Goal: Task Accomplishment & Management: Manage account settings

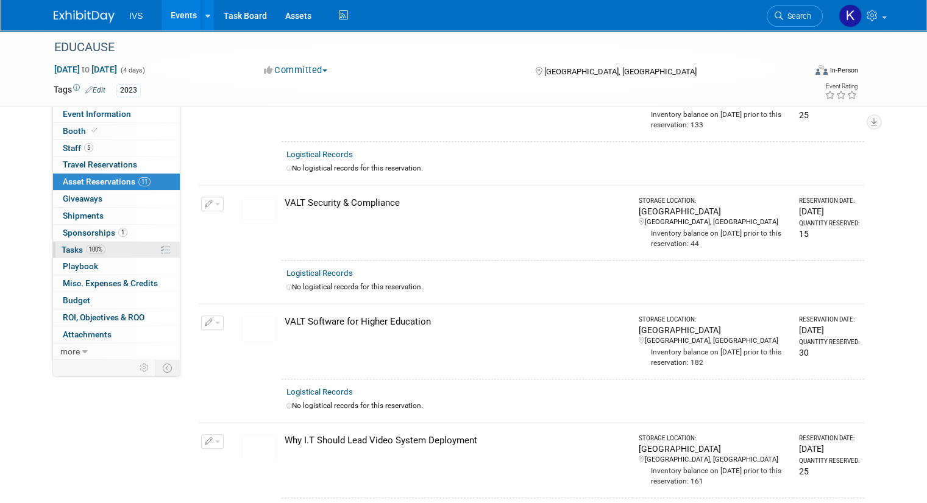
scroll to position [926, 0]
click at [179, 8] on link "Events" at bounding box center [183, 15] width 44 height 30
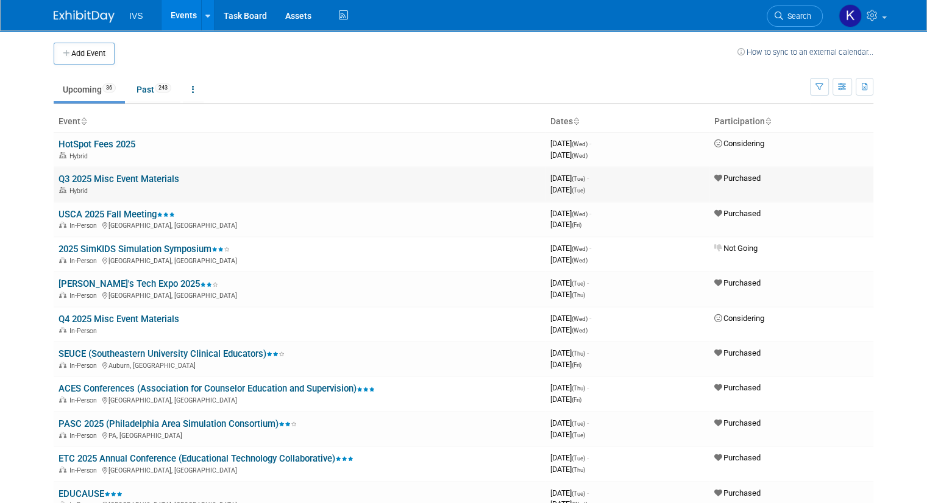
click at [82, 176] on link "Q3 2025 Misc Event Materials" at bounding box center [119, 179] width 121 height 11
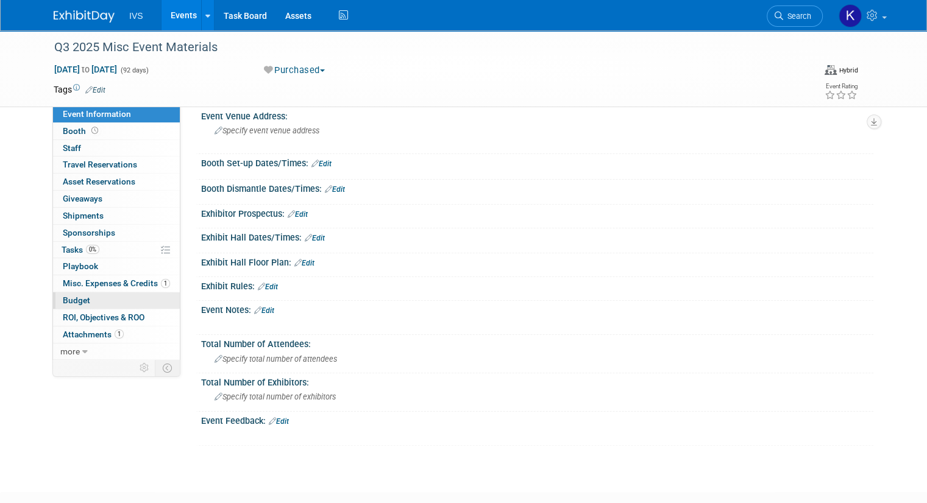
scroll to position [150, 0]
click at [85, 280] on span "Misc. Expenses & Credits 1" at bounding box center [116, 284] width 107 height 10
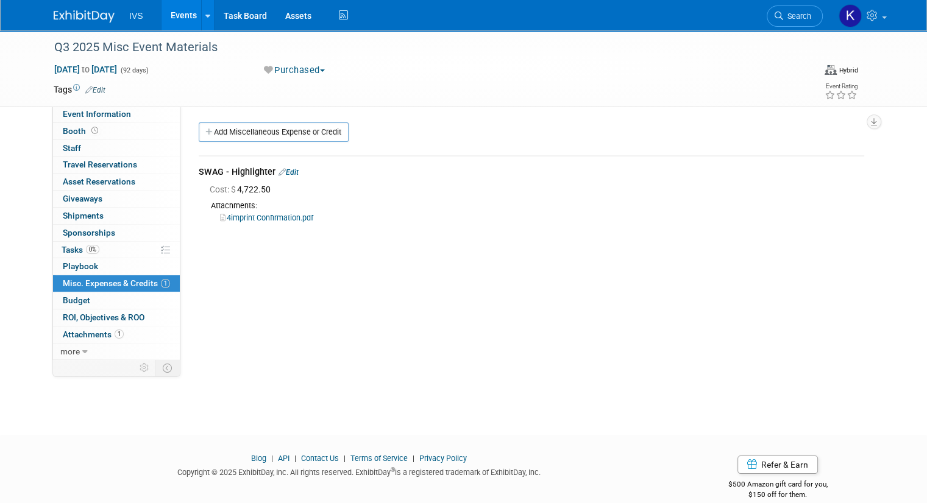
scroll to position [1, 0]
click at [248, 123] on link "Add Miscellaneous Expense or Credit" at bounding box center [274, 131] width 150 height 20
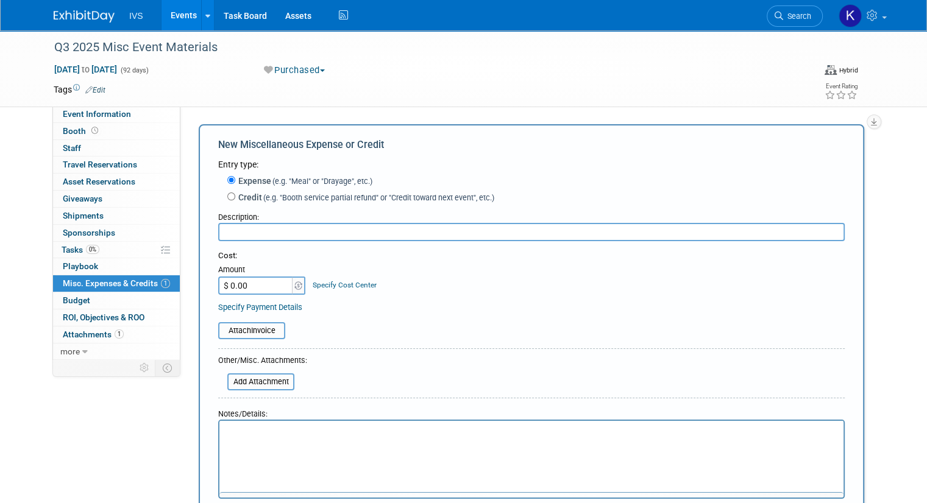
scroll to position [0, 0]
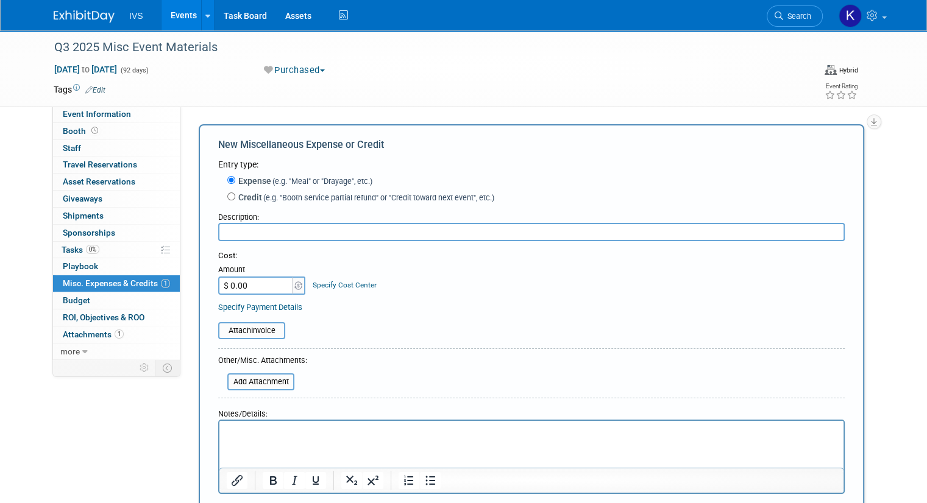
type input "S"
type input "Bags, Clips, Pens, Lanyards"
click at [801, 166] on div "Entry type:" at bounding box center [531, 164] width 626 height 12
click at [236, 287] on input "$ 0.00" at bounding box center [256, 286] width 76 height 18
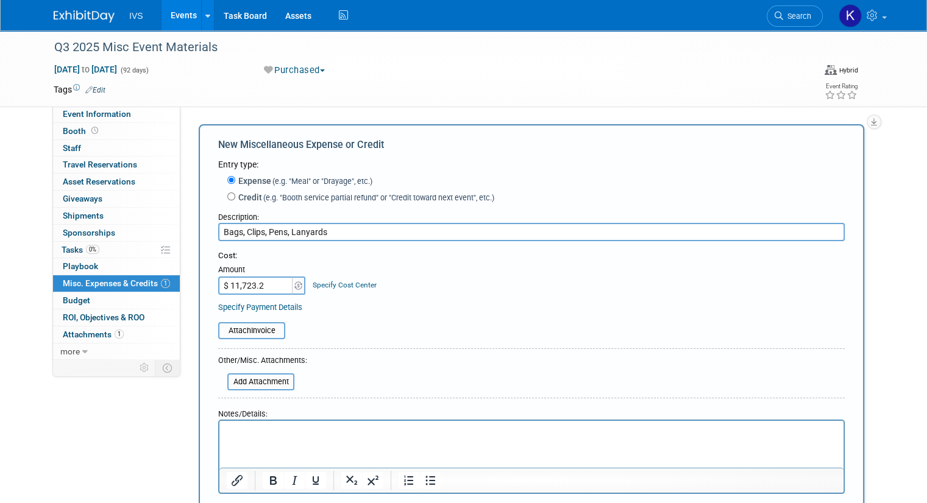
type input "$ 11,723.20"
click at [232, 341] on form "Entry type: Expense (e.g. "Meal" or "Drayage", etc.) Credit (e.g. "Booth servic…" at bounding box center [531, 344] width 626 height 373
click at [232, 319] on div "Attach Invoice" at bounding box center [531, 325] width 626 height 30
click at [227, 336] on input "file" at bounding box center [211, 331] width 145 height 15
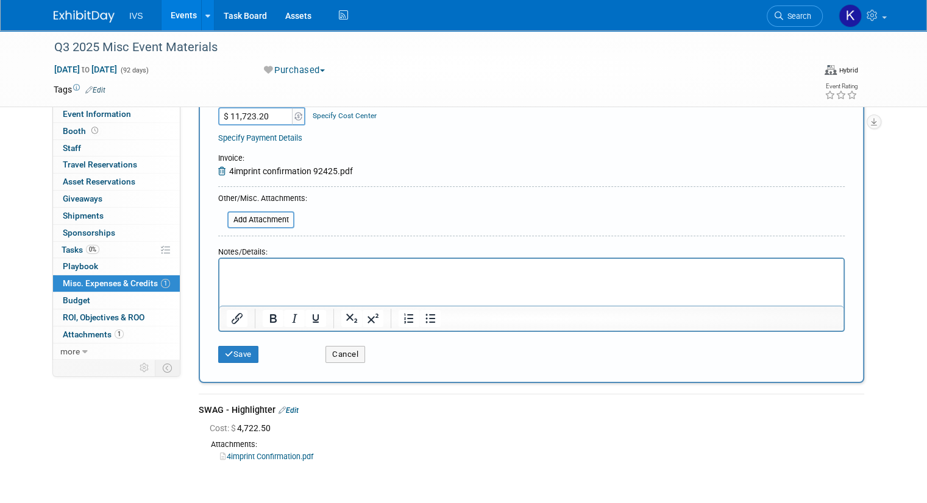
scroll to position [172, 0]
click at [232, 355] on button "Save" at bounding box center [238, 353] width 40 height 17
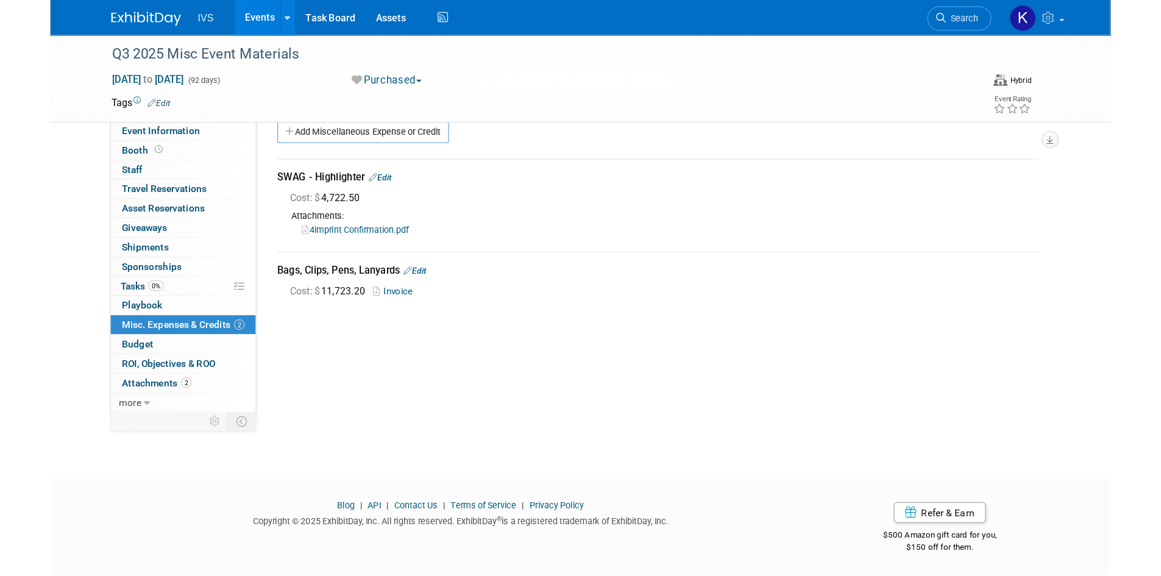
scroll to position [0, 0]
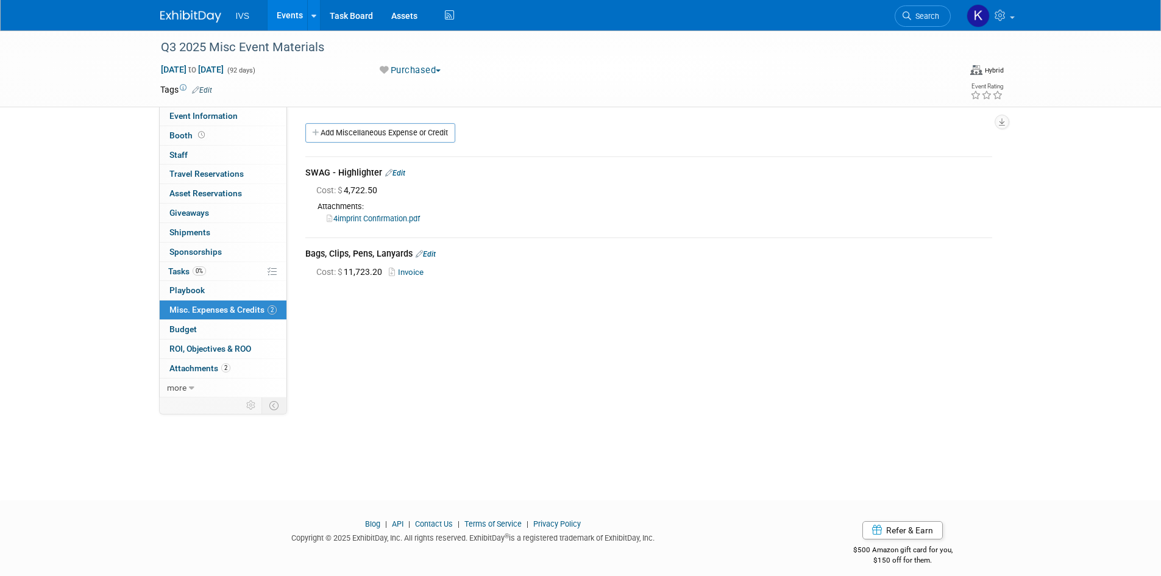
click at [926, 221] on div "Q3 2025 Misc Event Materials Jul 1, 2025 to Sep 30, 2025 (92 days) Jul 1, 2025 …" at bounding box center [580, 254] width 1161 height 448
drag, startPoint x: 852, startPoint y: 109, endPoint x: 900, endPoint y: 4, distance: 115.9
click at [852, 103] on div "Q3 2025 Misc Event Materials Jul 1, 2025 to Sep 30, 2025 (92 days) Jul 1, 2025 …" at bounding box center [580, 254] width 1161 height 448
